Goal: Task Accomplishment & Management: Manage account settings

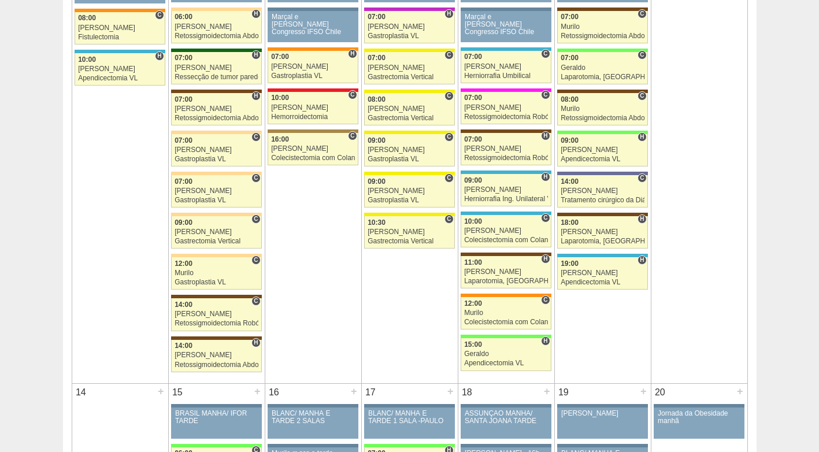
scroll to position [752, 0]
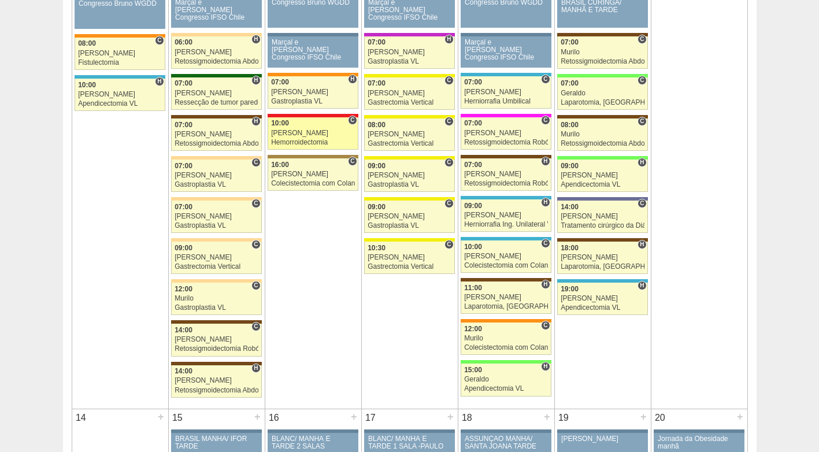
click at [296, 143] on div "Hemorroidectomia" at bounding box center [313, 143] width 84 height 8
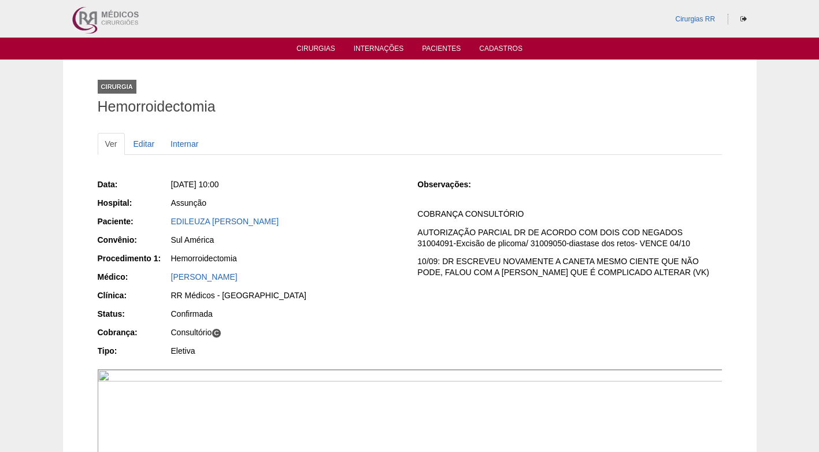
drag, startPoint x: 277, startPoint y: 220, endPoint x: 161, endPoint y: 224, distance: 116.8
click at [161, 224] on div "Paciente: [PERSON_NAME]" at bounding box center [250, 223] width 304 height 14
copy div "Paciente: [PERSON_NAME]"
drag, startPoint x: 329, startPoint y: 220, endPoint x: 330, endPoint y: 228, distance: 7.5
click at [329, 221] on div "EDILEUZA [PERSON_NAME]" at bounding box center [286, 222] width 231 height 12
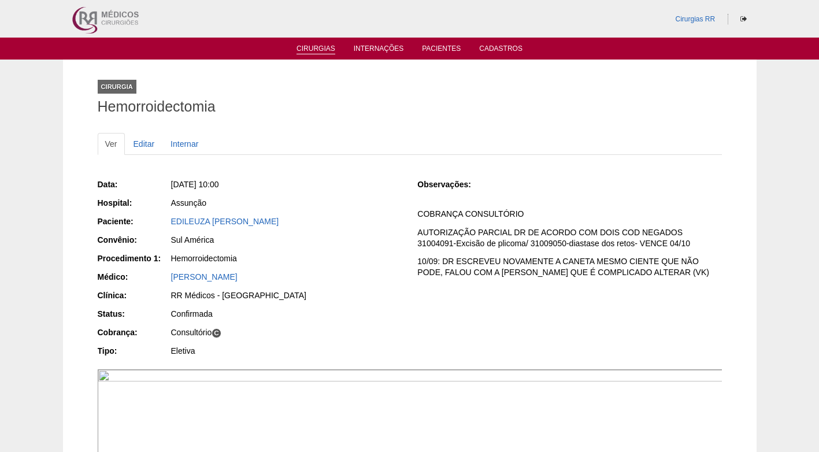
click at [320, 48] on link "Cirurgias" at bounding box center [316, 50] width 39 height 10
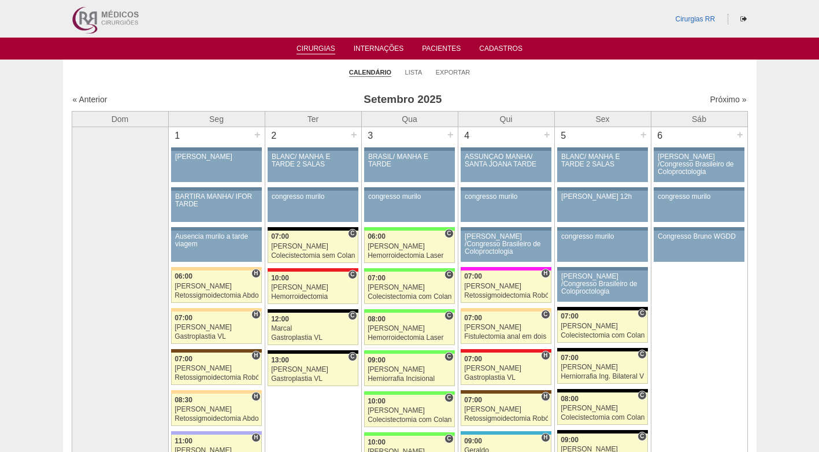
click at [530, 73] on ul "Calendário Lista Exportar" at bounding box center [410, 72] width 694 height 24
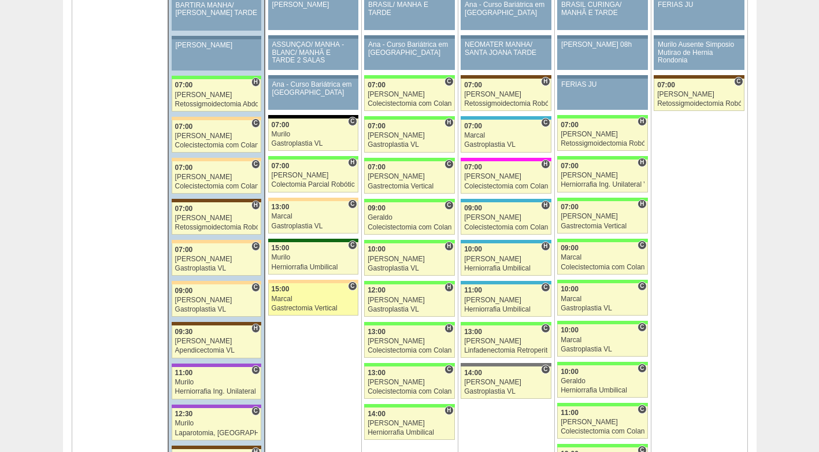
scroll to position [1850, 0]
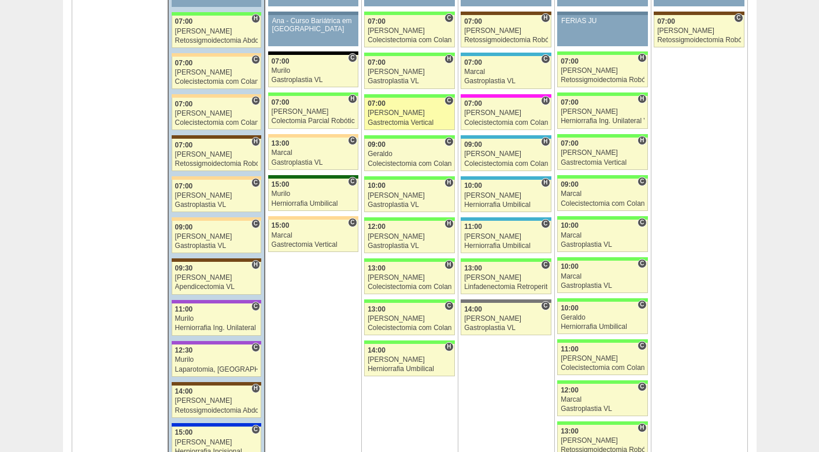
click at [394, 107] on div "07:00" at bounding box center [410, 104] width 84 height 8
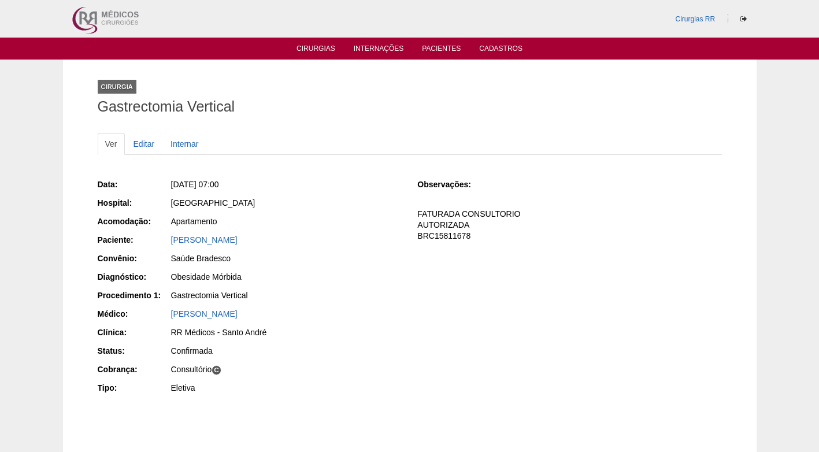
drag, startPoint x: 276, startPoint y: 241, endPoint x: 166, endPoint y: 244, distance: 109.9
click at [166, 244] on div "Paciente: ENOQUE CAMARA PEREIRA" at bounding box center [250, 241] width 304 height 14
copy div "Paciente: ENOQUE CAMARA PEREIRA"
click at [351, 254] on div "Saúde Bradesco" at bounding box center [286, 259] width 231 height 12
drag, startPoint x: 296, startPoint y: 235, endPoint x: 165, endPoint y: 242, distance: 131.4
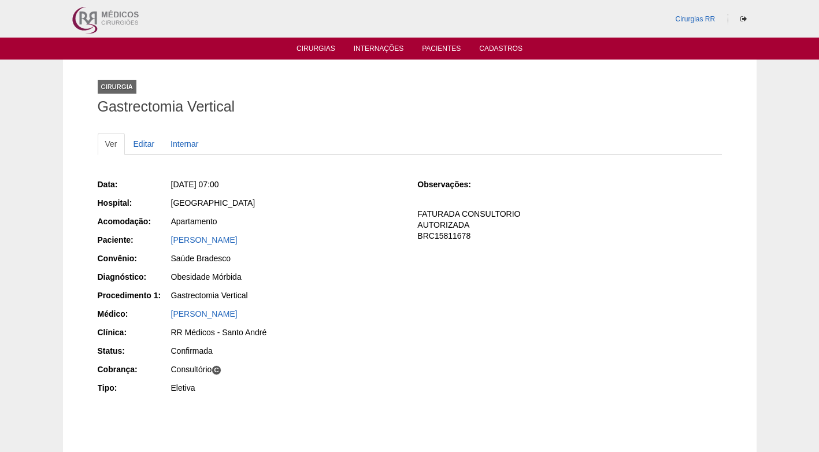
click at [165, 242] on div "Paciente: ENOQUE CAMARA PEREIRA" at bounding box center [250, 241] width 304 height 14
copy div "Paciente: ENOQUE CAMARA PEREIRA"
click at [365, 255] on div "Saúde Bradesco" at bounding box center [286, 259] width 231 height 12
click at [369, 207] on div "Brasil" at bounding box center [286, 203] width 231 height 12
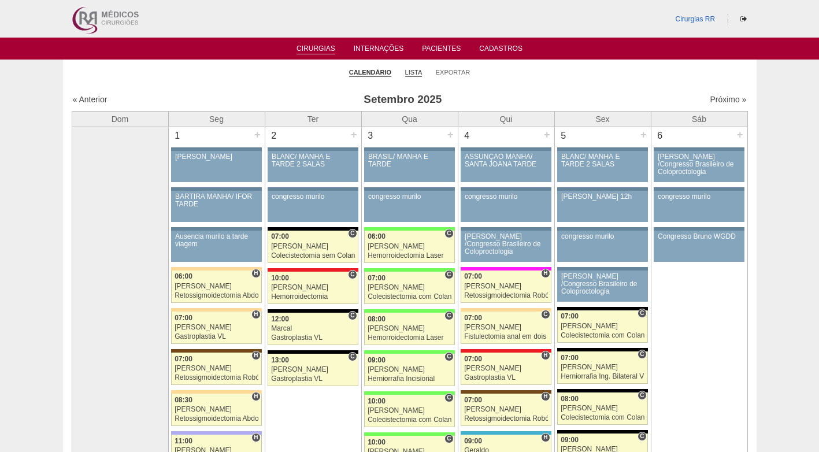
click at [420, 71] on link "Lista" at bounding box center [413, 72] width 17 height 9
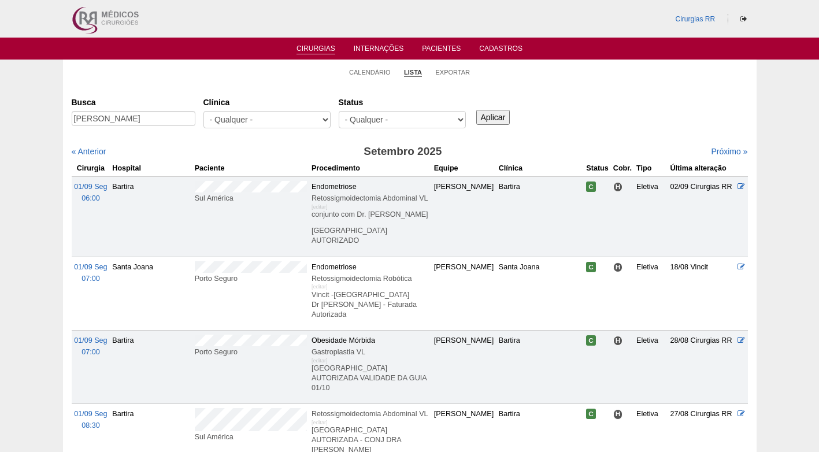
scroll to position [0, 35]
type input "[PERSON_NAME]"
click at [490, 118] on input "Aplicar" at bounding box center [493, 117] width 34 height 15
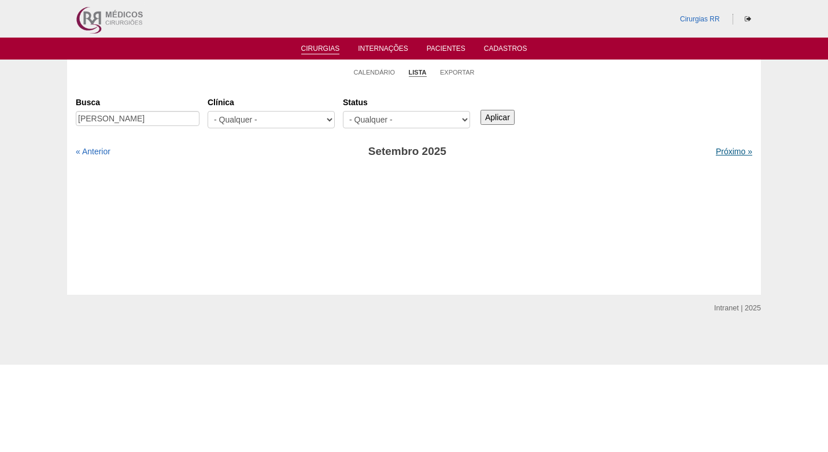
click at [717, 149] on link "Próximo »" at bounding box center [734, 151] width 36 height 9
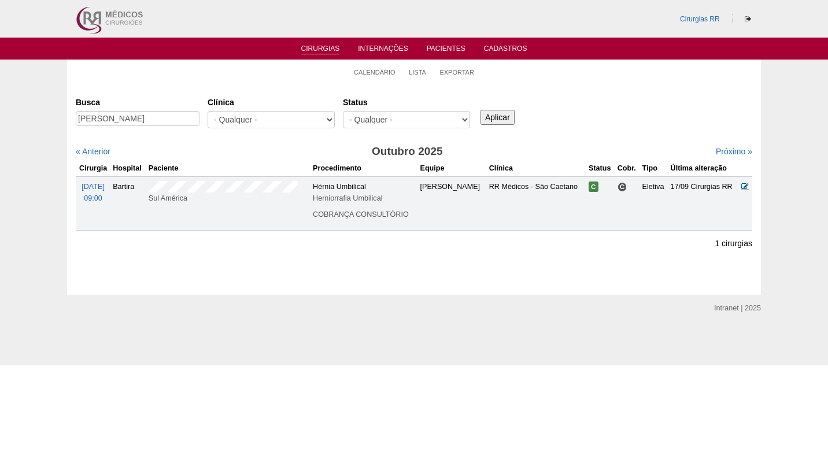
click at [746, 185] on icon at bounding box center [745, 187] width 8 height 8
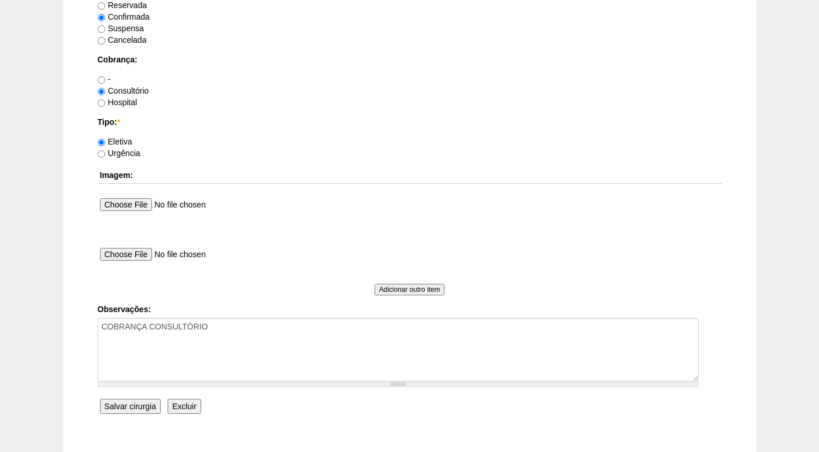
scroll to position [1038, 0]
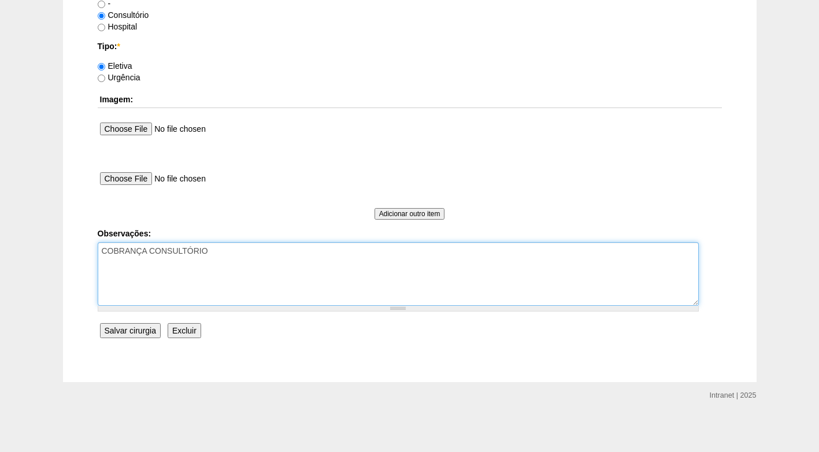
click at [295, 258] on textarea "COBRANÇA CONSULTÓRIO" at bounding box center [398, 274] width 601 height 64
type textarea "COBRANÇA CONSULTÓRIO AUTORIZADO"
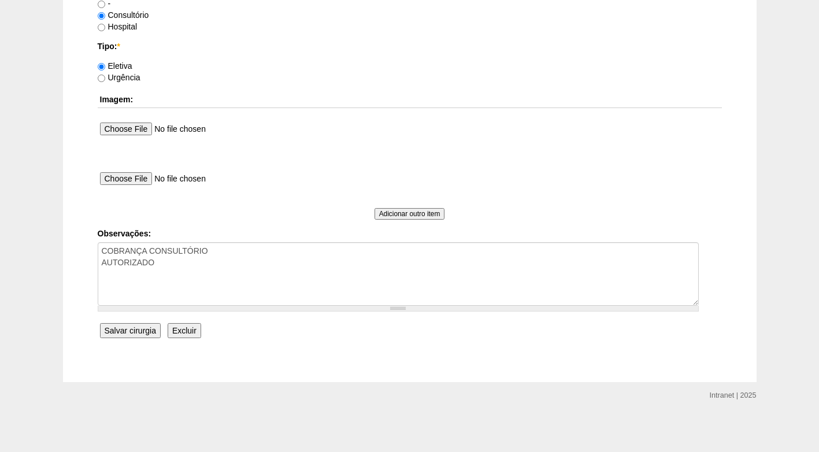
click at [129, 330] on input "Salvar cirurgia" at bounding box center [130, 330] width 61 height 15
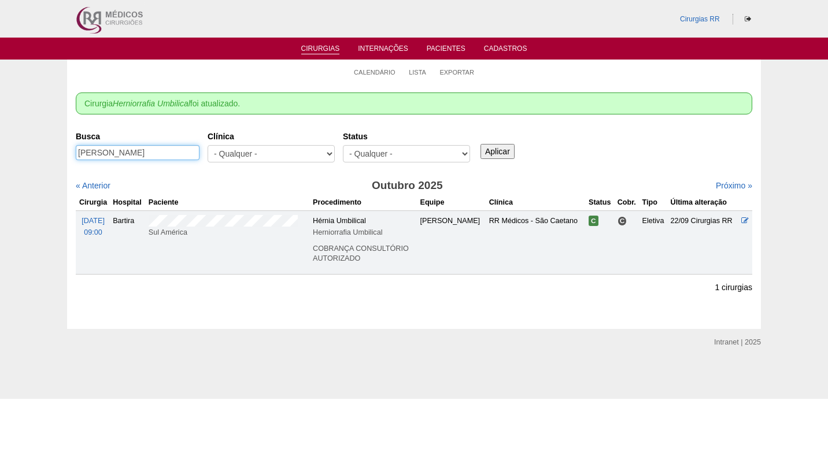
drag, startPoint x: 77, startPoint y: 155, endPoint x: 197, endPoint y: 155, distance: 119.7
click at [197, 155] on input "[PERSON_NAME]" at bounding box center [138, 152] width 124 height 15
paste input "[PERSON_NAME]"
type input "[PERSON_NAME]"
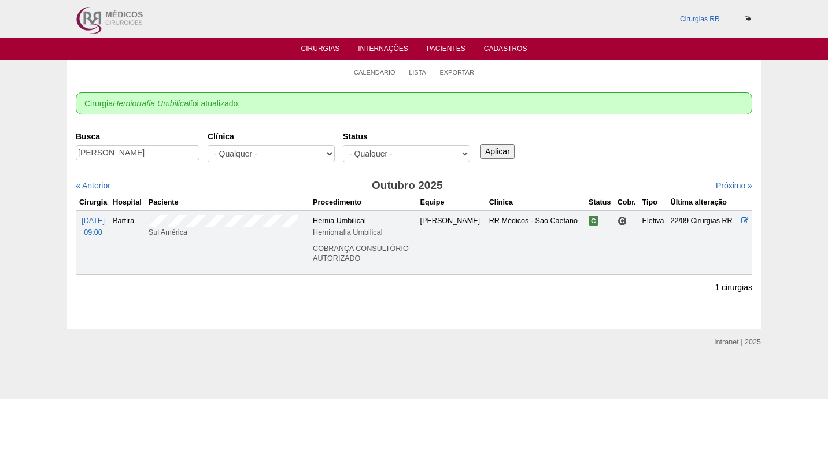
scroll to position [0, 0]
click at [501, 149] on input "Aplicar" at bounding box center [497, 151] width 34 height 15
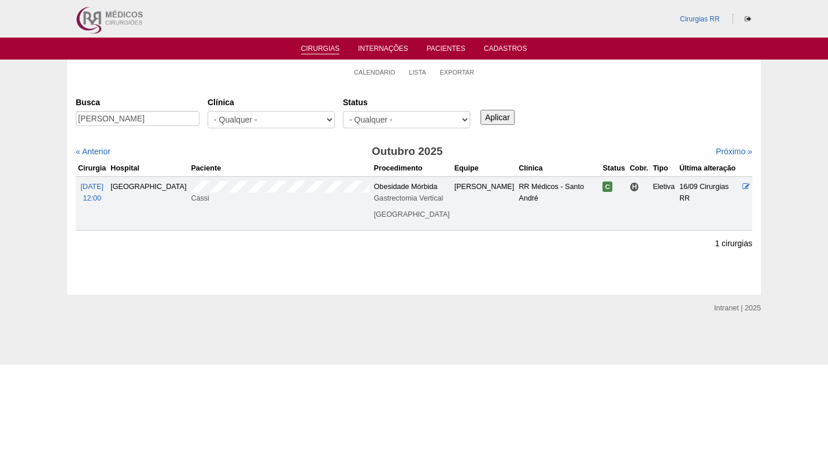
click at [599, 139] on div "Busca Sabrina Evangelista de Souza Ribeiro Clínica - Qualquer - 6R Alphaville A…" at bounding box center [414, 161] width 676 height 138
click at [744, 187] on icon at bounding box center [746, 187] width 8 height 8
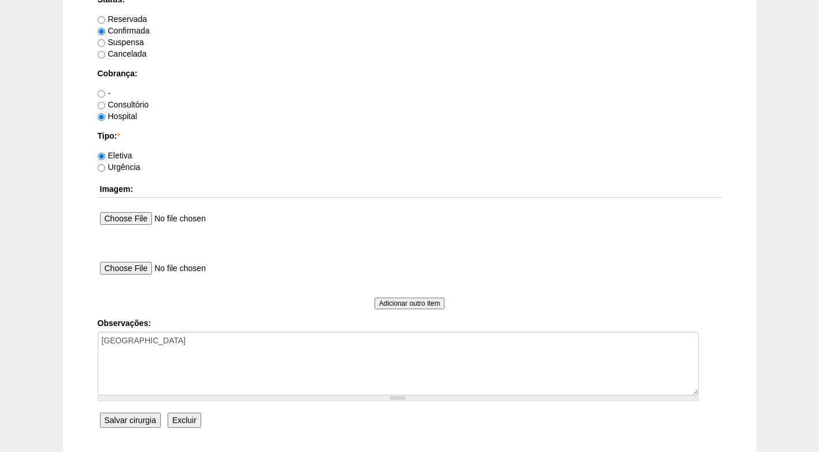
scroll to position [983, 0]
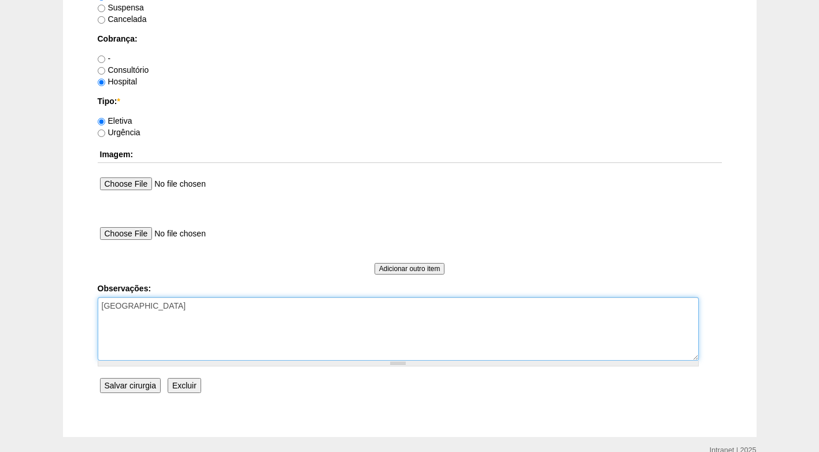
click at [197, 309] on textarea "FATURADA HOSPITAL" at bounding box center [398, 329] width 601 height 64
type textarea "FATURADA HOSPITAL AUTORIZADO"
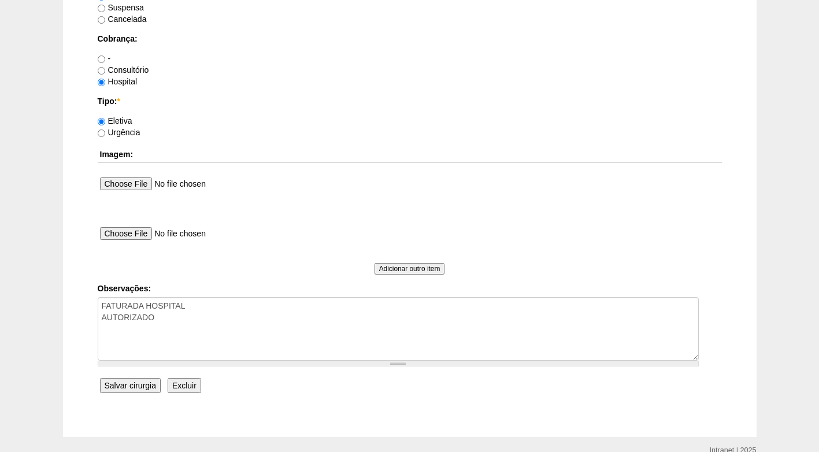
click at [150, 385] on input "Salvar cirurgia" at bounding box center [130, 385] width 61 height 15
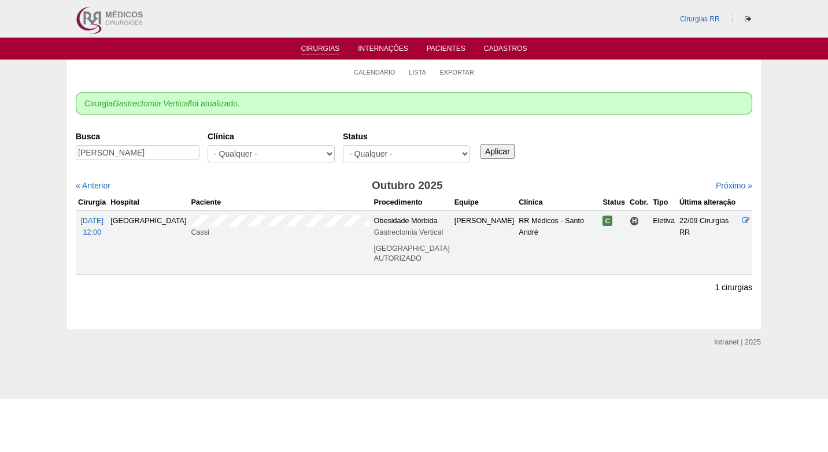
click at [615, 159] on div "Busca [PERSON_NAME] [GEOGRAPHIC_DATA] - Qualquer - 6R Alphaville Assunção Barti…" at bounding box center [414, 148] width 676 height 42
click at [372, 73] on link "Calendário" at bounding box center [375, 72] width 42 height 9
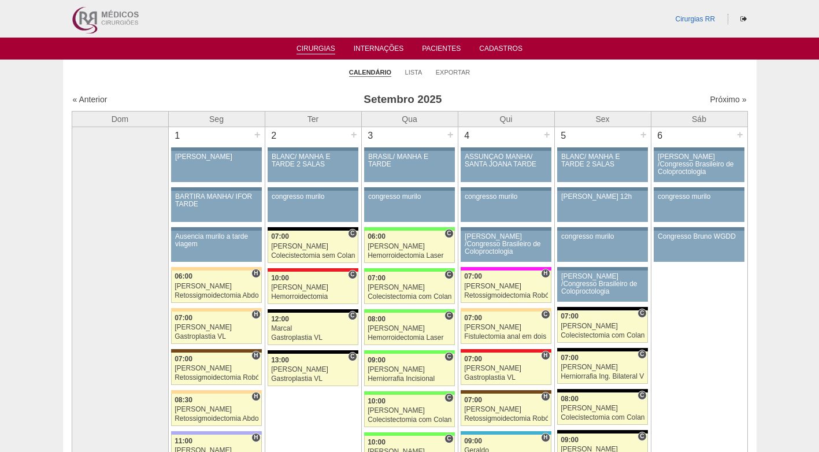
drag, startPoint x: 527, startPoint y: 81, endPoint x: 528, endPoint y: 71, distance: 10.4
click at [529, 82] on ul "Calendário Lista Exportar" at bounding box center [410, 72] width 694 height 24
click at [260, 76] on ul "Calendário Lista Exportar" at bounding box center [410, 72] width 694 height 24
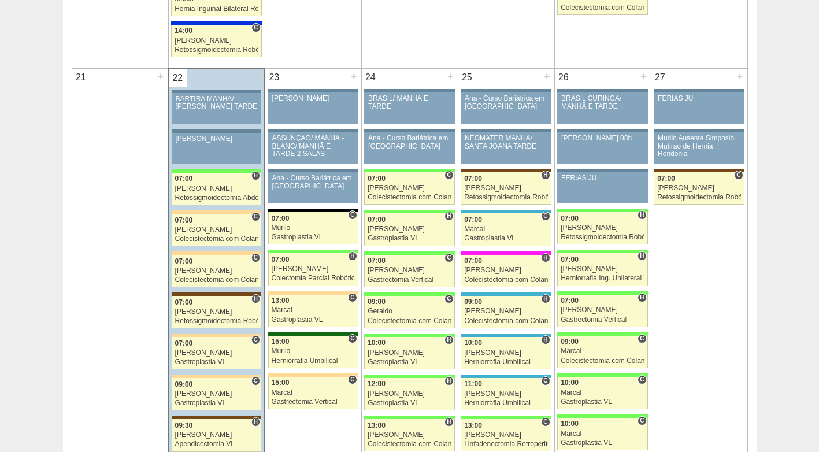
scroll to position [1676, 0]
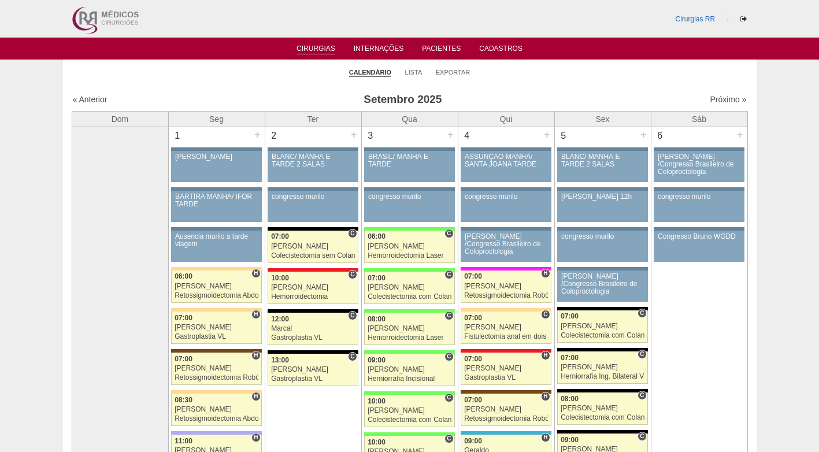
click at [412, 68] on li "Lista" at bounding box center [413, 72] width 17 height 16
click at [414, 69] on link "Lista" at bounding box center [413, 72] width 17 height 9
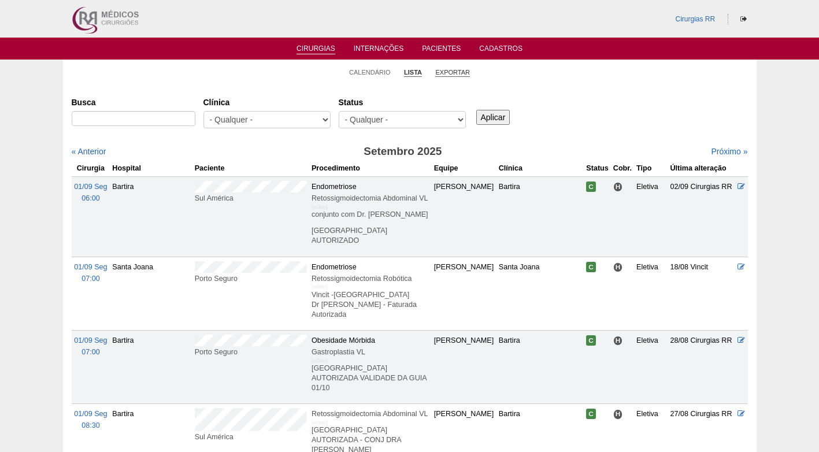
click at [439, 72] on link "Exportar" at bounding box center [452, 72] width 35 height 9
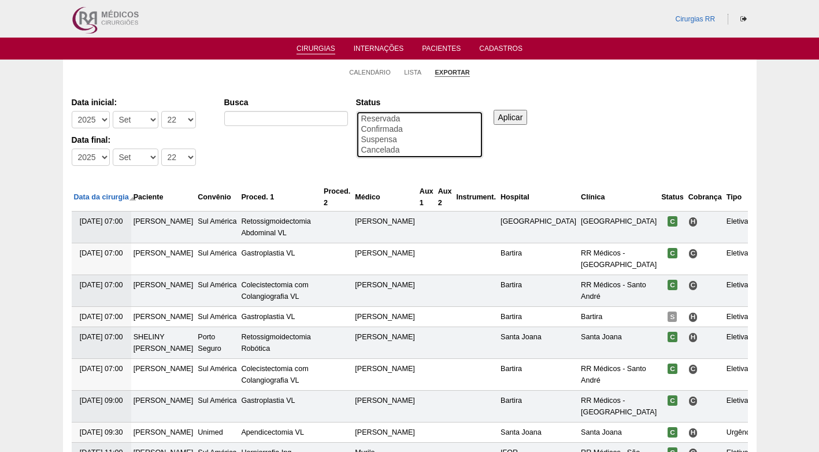
select select "resr"
click at [395, 119] on option "Reservada" at bounding box center [419, 119] width 119 height 10
click at [523, 116] on input "Aplicar" at bounding box center [511, 117] width 34 height 15
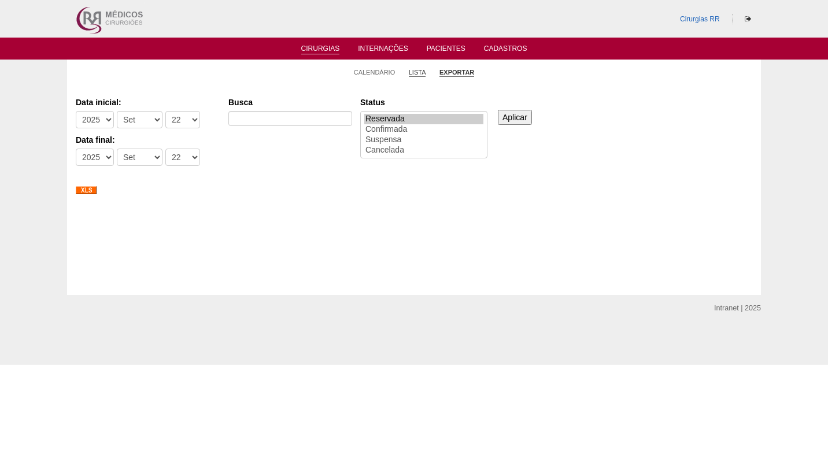
click at [425, 73] on link "Lista" at bounding box center [417, 72] width 17 height 9
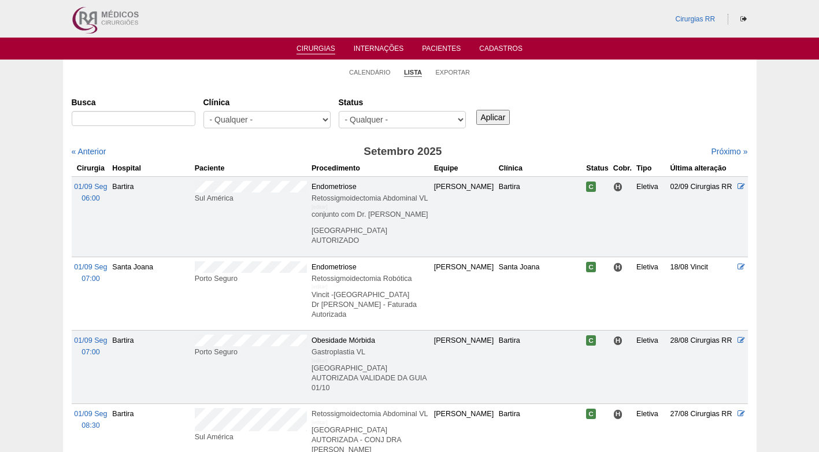
select select "resr"
click at [339, 111] on select "- Qualquer - Reservada Confirmada Suspensa Cancelada" at bounding box center [402, 119] width 127 height 17
click at [493, 120] on input "Aplicar" at bounding box center [493, 117] width 34 height 15
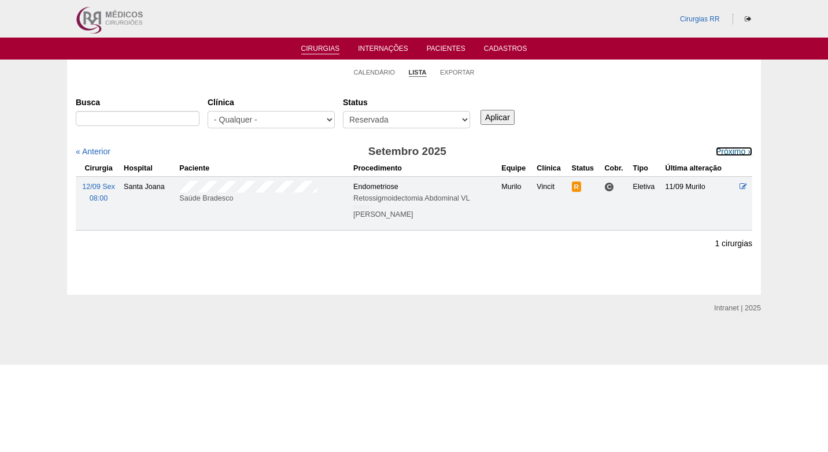
drag, startPoint x: 724, startPoint y: 154, endPoint x: 651, endPoint y: 133, distance: 75.2
click at [723, 154] on link "Próximo »" at bounding box center [734, 151] width 36 height 9
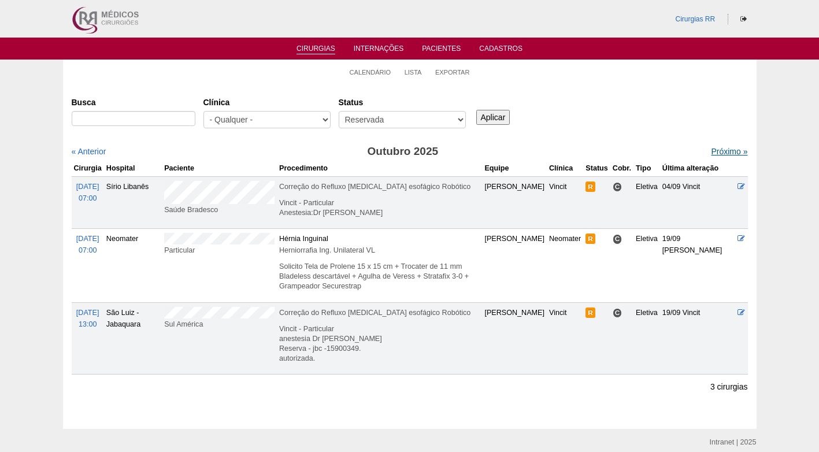
click at [715, 152] on link "Próximo »" at bounding box center [729, 151] width 36 height 9
